Goal: Transaction & Acquisition: Subscribe to service/newsletter

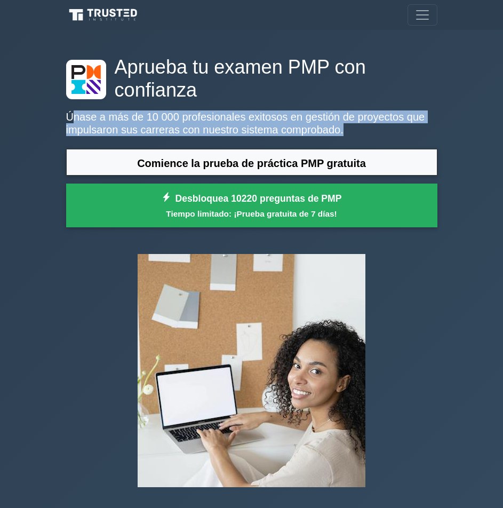
drag, startPoint x: 119, startPoint y: 96, endPoint x: 383, endPoint y: 112, distance: 265.3
click at [382, 111] on p "Únase a más de 10 000 profesionales exitosos en gestión de proyectos que impuls…" at bounding box center [252, 124] width 372 height 26
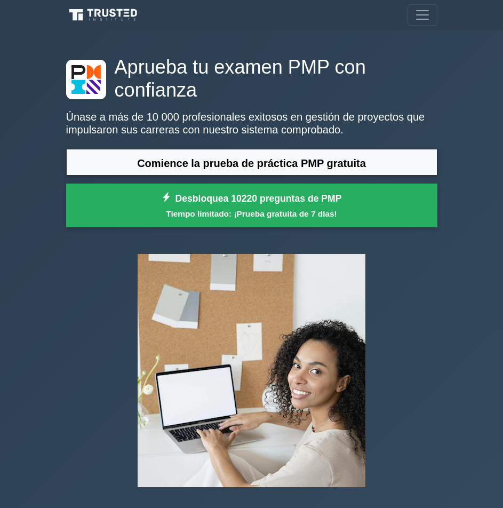
drag, startPoint x: 359, startPoint y: 113, endPoint x: 346, endPoint y: 112, distance: 12.9
click at [346, 112] on p "Únase a más de 10 000 profesionales exitosos en gestión de proyectos que impuls…" at bounding box center [252, 124] width 372 height 26
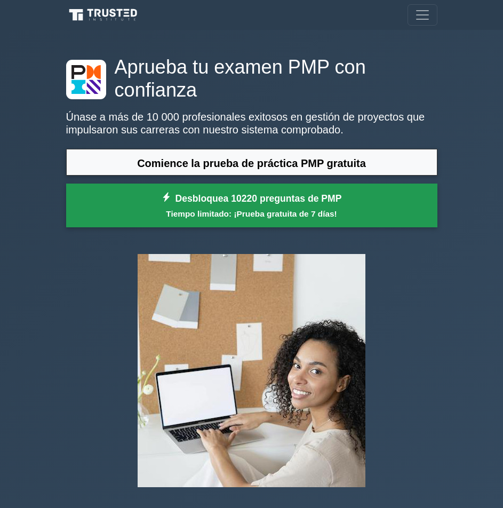
click at [262, 209] on font "Tiempo limitado: ¡Prueba gratuita de 7 días!" at bounding box center [251, 213] width 171 height 9
